Goal: Information Seeking & Learning: Learn about a topic

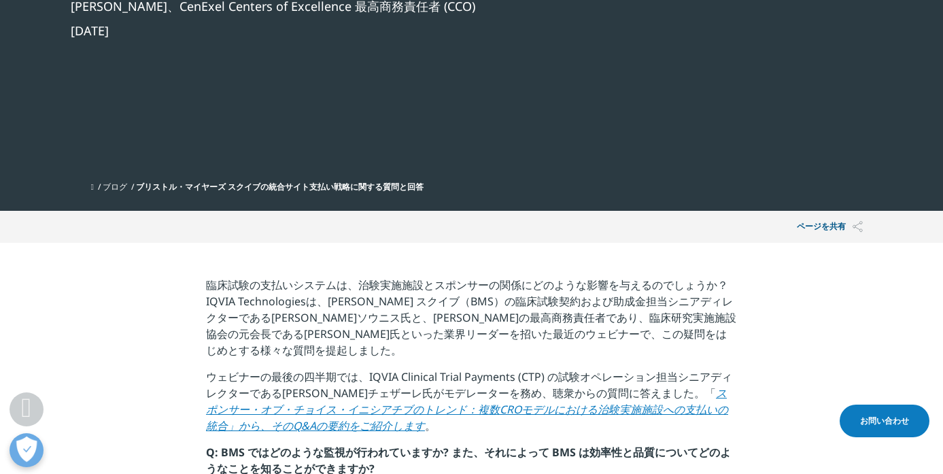
scroll to position [456, 0]
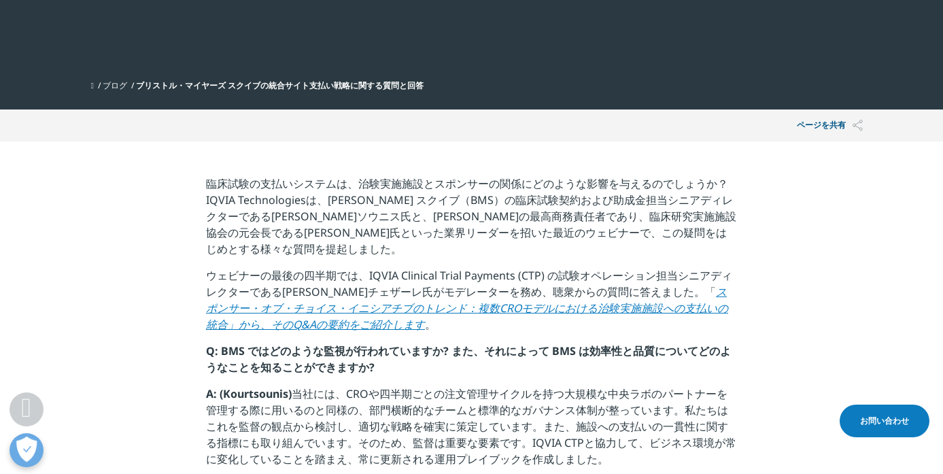
click at [464, 176] on font "臨床試験の支払いシステムは、治験実施施設とスポンサーの関係にどのような影響を与えるのでしょうか？IQVIA Technologiesは、[PERSON_NAM…" at bounding box center [471, 216] width 530 height 80
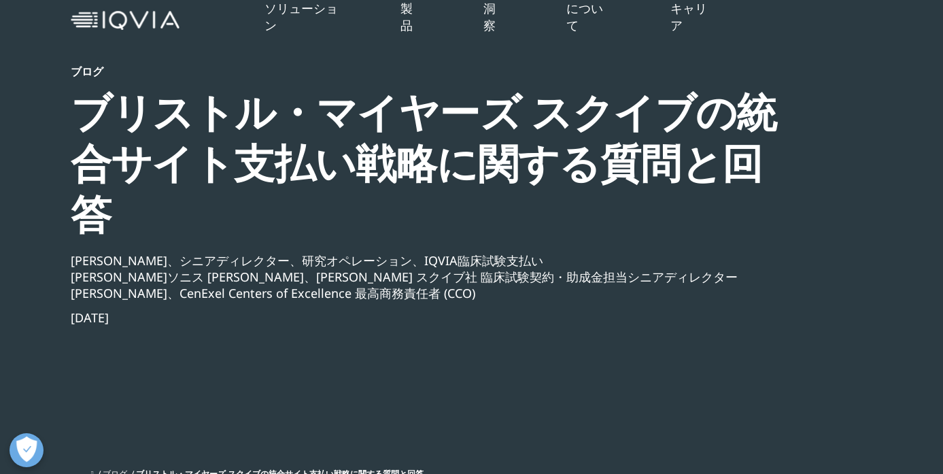
scroll to position [0, 0]
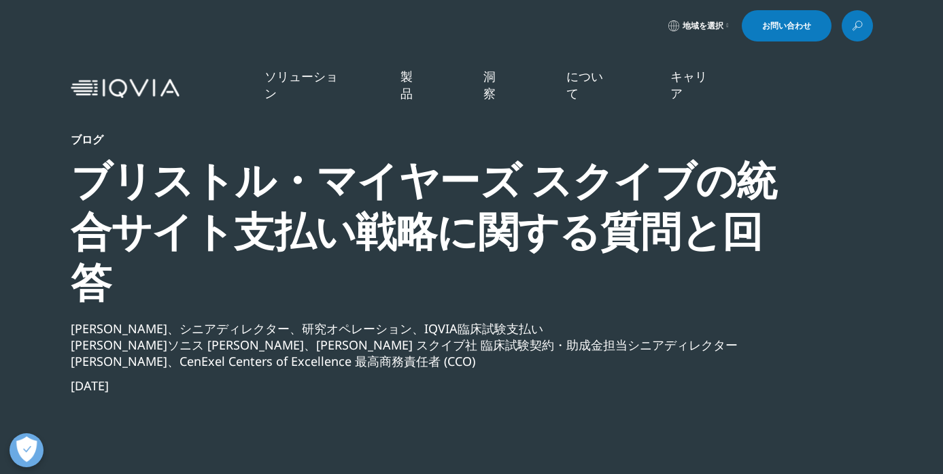
click at [474, 180] on font "ブリストル・マイヤーズ スクイブの統合サイト支払い戦略に関する質問と回答" at bounding box center [424, 231] width 706 height 158
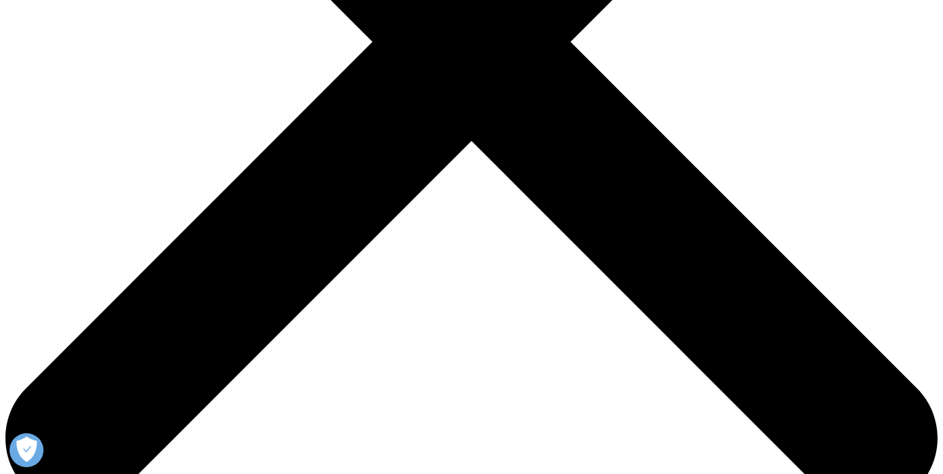
scroll to position [500, 0]
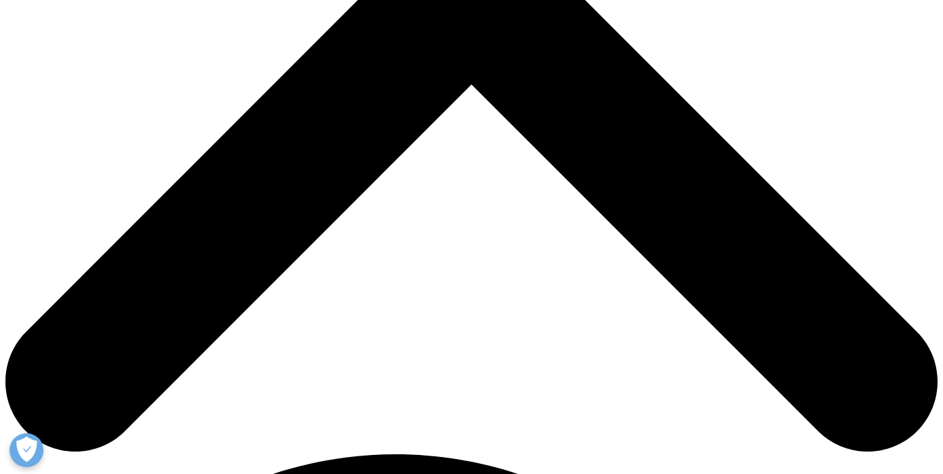
drag, startPoint x: 444, startPoint y: 243, endPoint x: 458, endPoint y: 343, distance: 100.9
drag, startPoint x: 458, startPoint y: 343, endPoint x: 428, endPoint y: 182, distance: 163.7
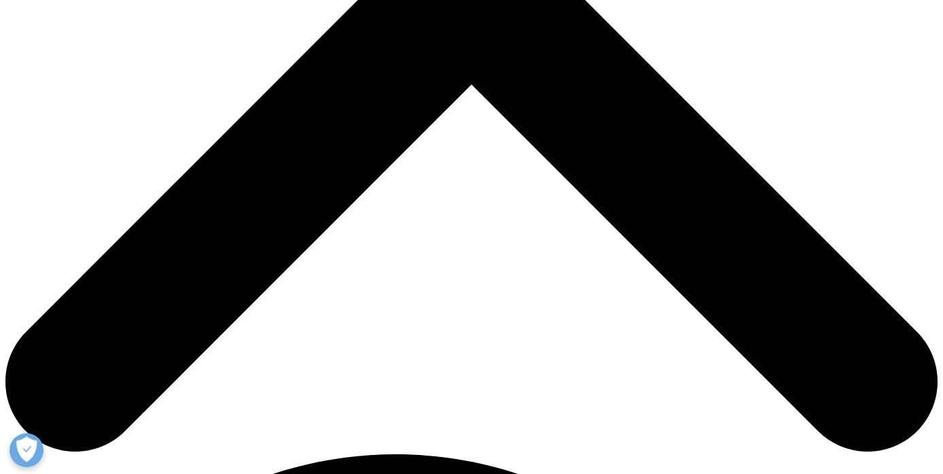
drag, startPoint x: 428, startPoint y: 182, endPoint x: 436, endPoint y: 341, distance: 159.9
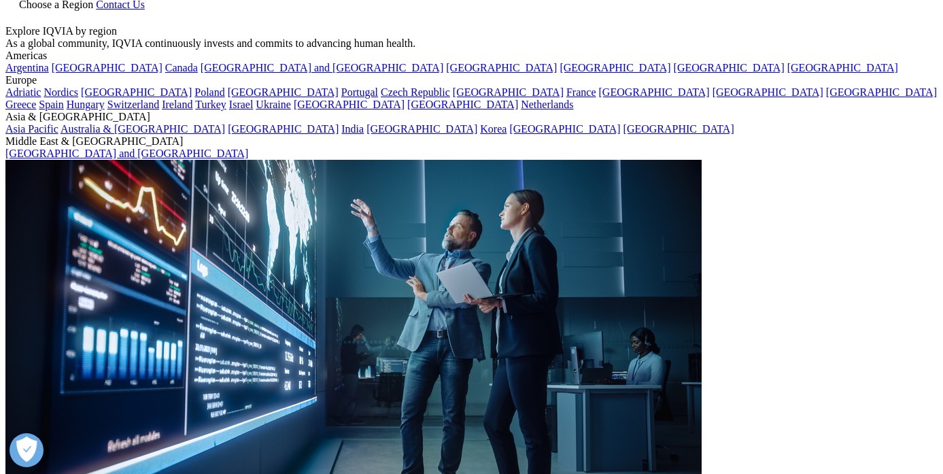
scroll to position [65, 0]
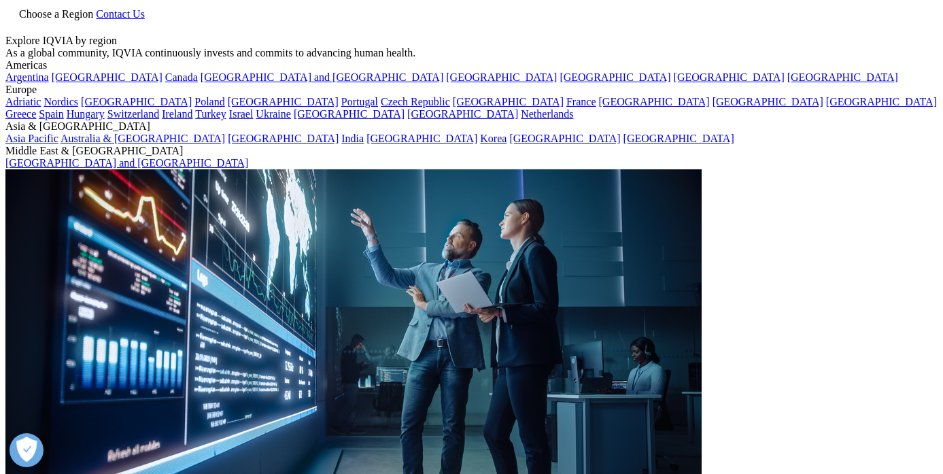
drag, startPoint x: 80, startPoint y: 111, endPoint x: 245, endPoint y: 360, distance: 298.1
copy h2 "QuintilesIMS Forms New Collaboration with Bristol-Myers Squibb, Lilly, Merck KG…"
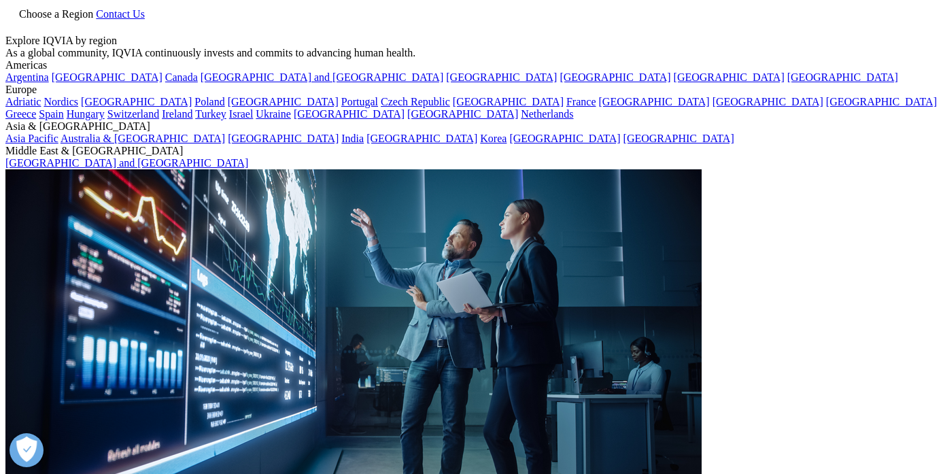
drag, startPoint x: 219, startPoint y: 182, endPoint x: 838, endPoint y: 226, distance: 620.9
copy h2 "Bristol-Myers Squibb, Lilly, Merck KGaA, Darmstadt, Germany, and Pfizer"
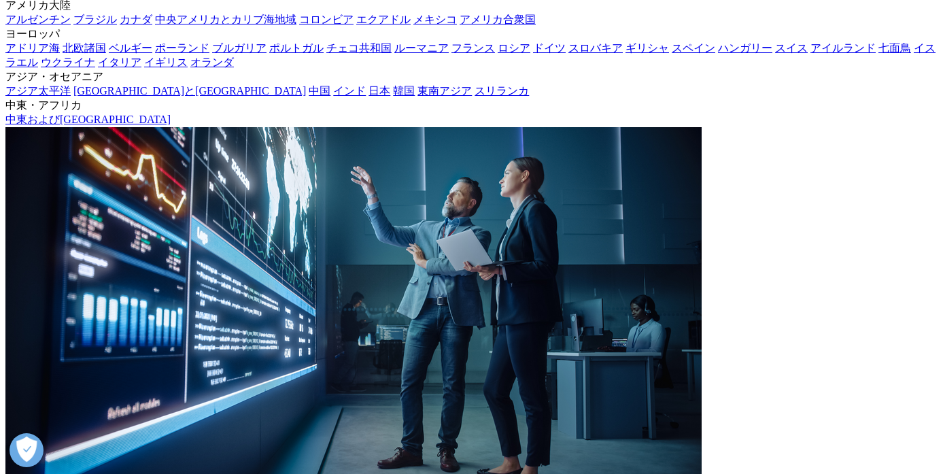
scroll to position [162, 0]
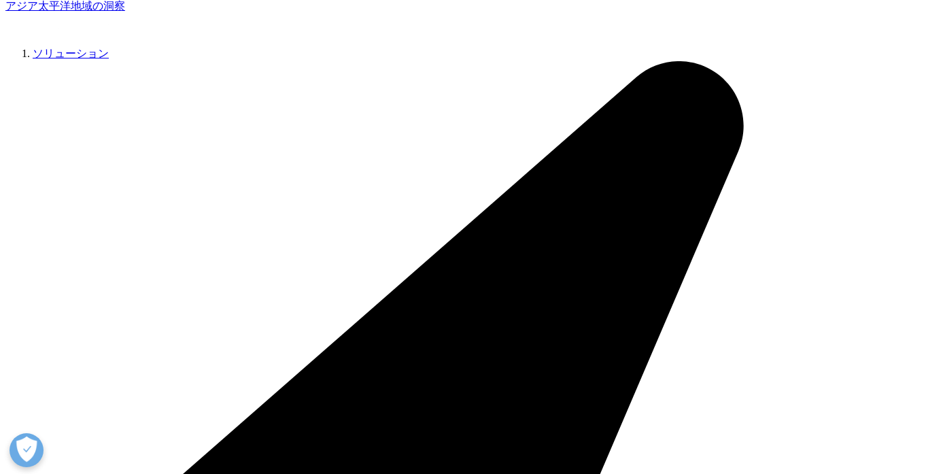
scroll to position [680, 0]
